Goal: Task Accomplishment & Management: Manage account settings

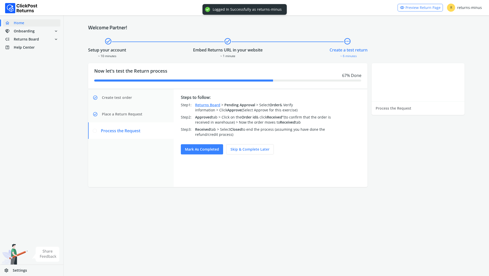
click at [15, 272] on span "Settings" at bounding box center [20, 270] width 14 height 5
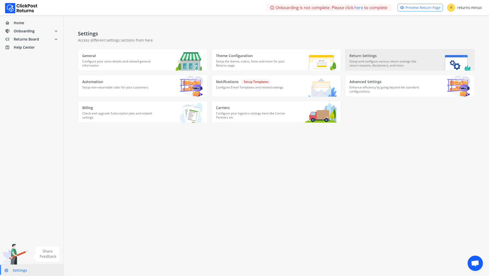
click at [376, 64] on p "Setup and configure various return settings like return reasons, disclaimers, a…" at bounding box center [386, 64] width 73 height 11
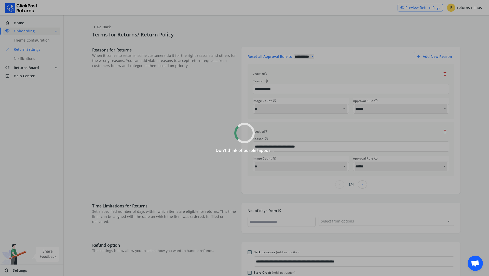
select select "******"
select select "**"
